Goal: Task Accomplishment & Management: Manage account settings

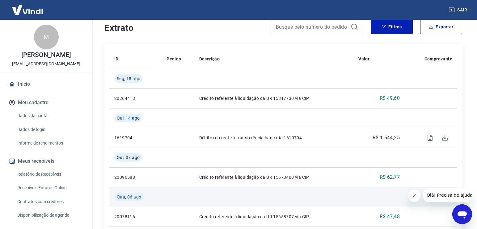
scroll to position [154, 0]
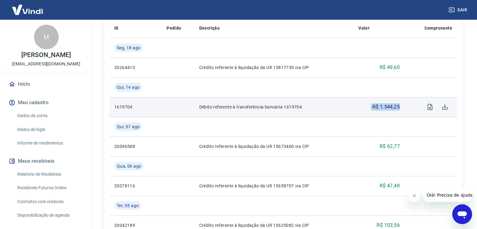
drag, startPoint x: 390, startPoint y: 106, endPoint x: 401, endPoint y: 105, distance: 10.5
click at [401, 105] on td "-R$ 1.544,25" at bounding box center [378, 107] width 51 height 20
click at [429, 107] on icon "Visualizar" at bounding box center [429, 106] width 7 height 7
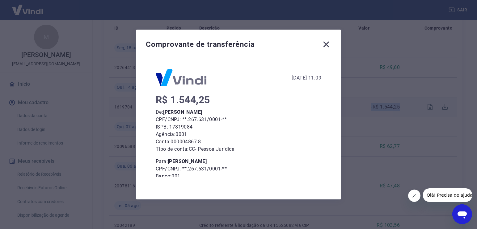
scroll to position [185, 0]
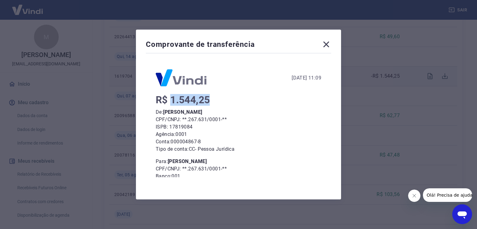
drag, startPoint x: 174, startPoint y: 99, endPoint x: 222, endPoint y: 99, distance: 48.5
click at [222, 99] on div "R$ 1.544,25" at bounding box center [238, 99] width 165 height 7
click at [210, 100] on span "R$ 1.544,25" at bounding box center [183, 100] width 54 height 12
click at [157, 101] on div "[DATE] 11:09 R$ 1.544,25 De: [PERSON_NAME] CPF/CNPJ: **.267.631/0001-** ISPB: 1…" at bounding box center [238, 116] width 185 height 123
drag, startPoint x: 160, startPoint y: 100, endPoint x: 221, endPoint y: 101, distance: 60.8
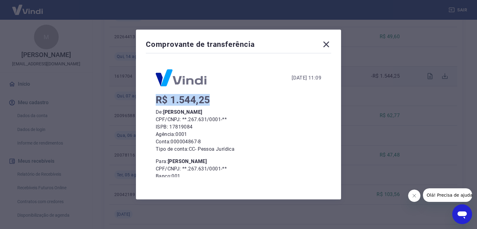
click at [221, 101] on div "R$ 1.544,25" at bounding box center [238, 99] width 165 height 7
copy span "R$ 1.544,25"
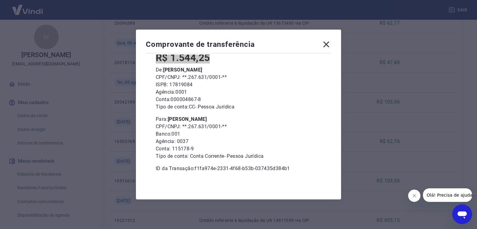
scroll to position [309, 0]
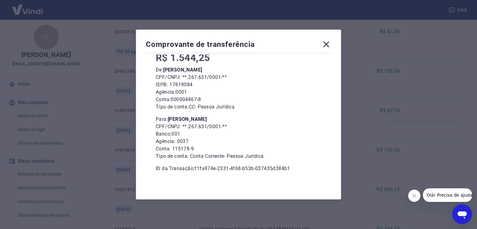
click at [328, 45] on icon at bounding box center [326, 45] width 6 height 6
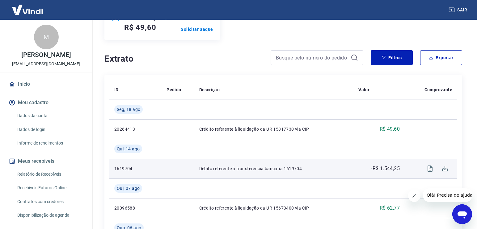
scroll to position [0, 0]
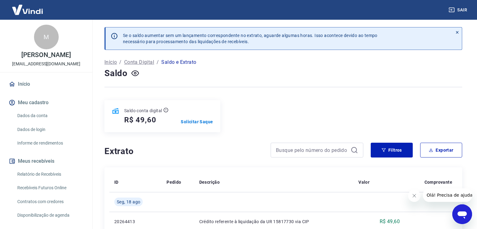
click at [385, 68] on div "Saldo" at bounding box center [283, 73] width 358 height 12
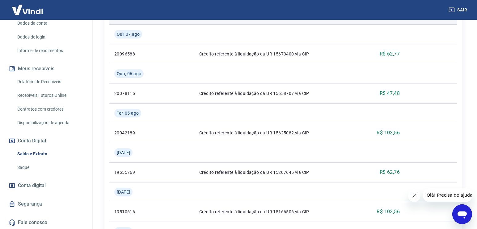
scroll to position [93, 0]
click at [44, 153] on link "Saldo e Extrato" at bounding box center [50, 154] width 70 height 13
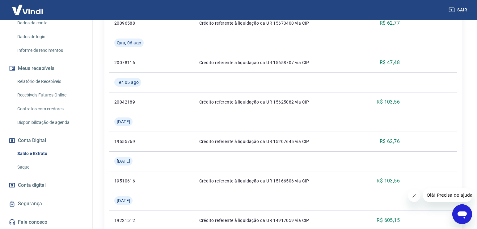
click at [30, 163] on link "Saque" at bounding box center [50, 167] width 70 height 13
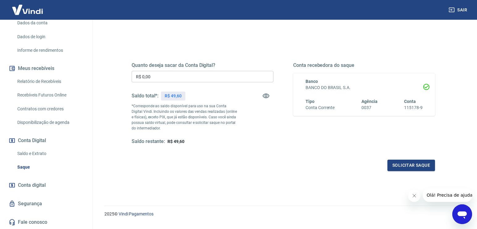
scroll to position [76, 0]
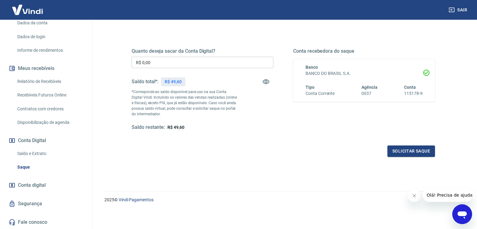
click at [29, 153] on link "Saldo e Extrato" at bounding box center [50, 154] width 70 height 13
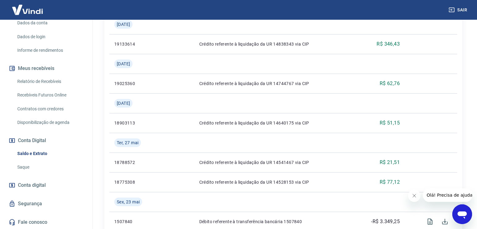
scroll to position [556, 0]
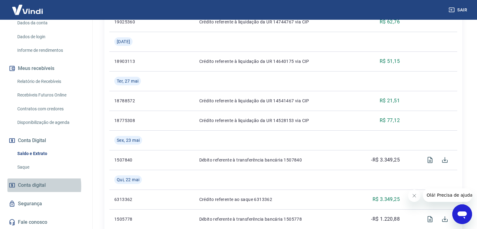
click at [24, 186] on span "Conta digital" at bounding box center [32, 185] width 28 height 9
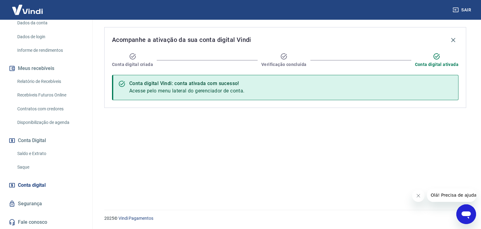
click at [19, 203] on link "Segurança" at bounding box center [45, 204] width 77 height 14
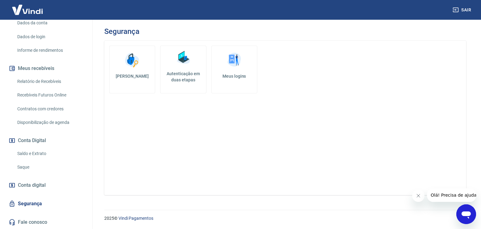
click at [20, 177] on div "Início Meu cadastro Dados da conta Dados de login Informe de rendimentos Meus r…" at bounding box center [46, 107] width 92 height 245
click at [20, 170] on link "Saque" at bounding box center [50, 167] width 70 height 13
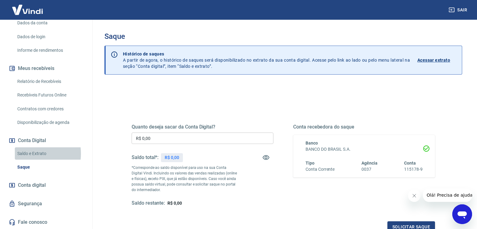
click at [27, 154] on link "Saldo e Extrato" at bounding box center [50, 154] width 70 height 13
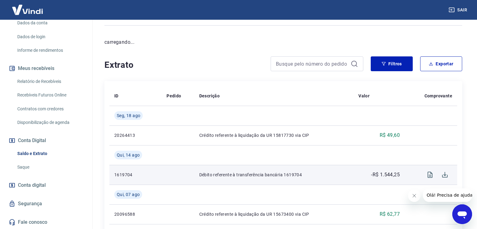
scroll to position [93, 0]
